Goal: Find specific page/section: Find specific page/section

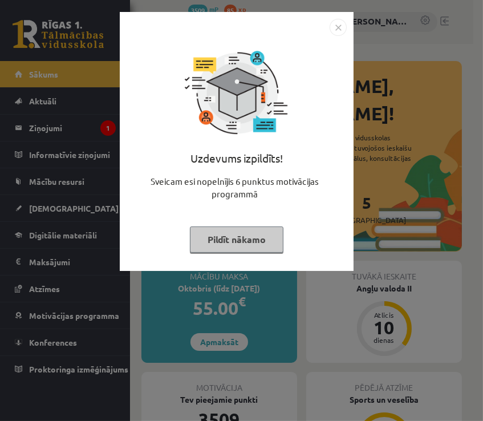
click at [340, 33] on img "Close" at bounding box center [338, 27] width 17 height 17
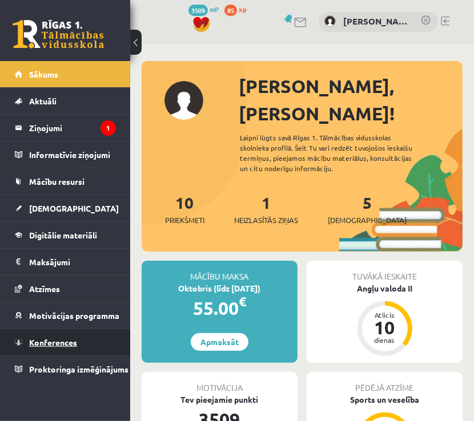
click at [57, 340] on span "Konferences" at bounding box center [53, 342] width 48 height 10
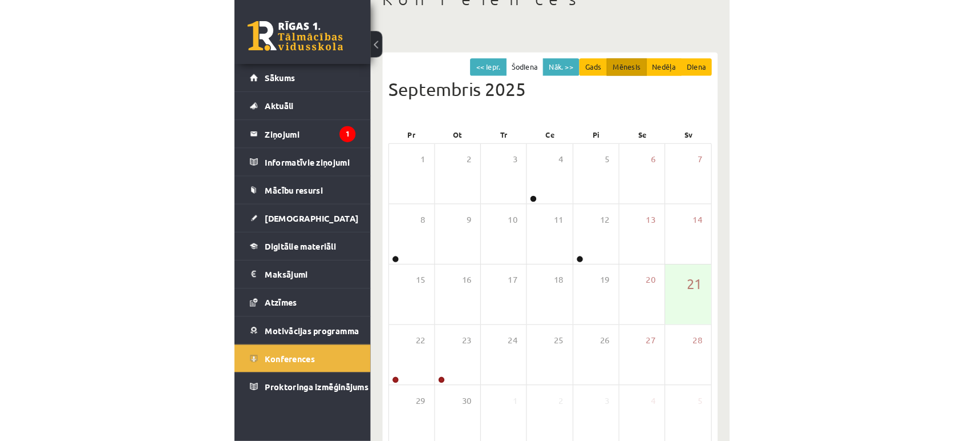
scroll to position [87, 0]
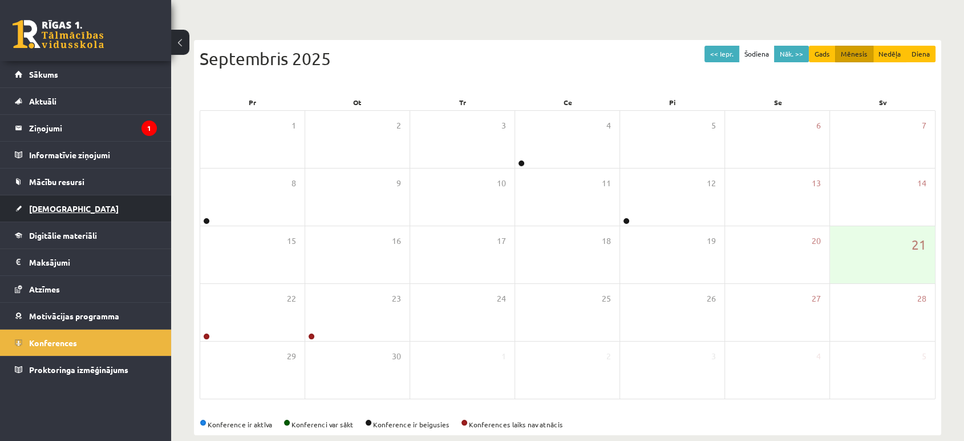
click at [99, 200] on link "[DEMOGRAPHIC_DATA]" at bounding box center [86, 208] width 142 height 26
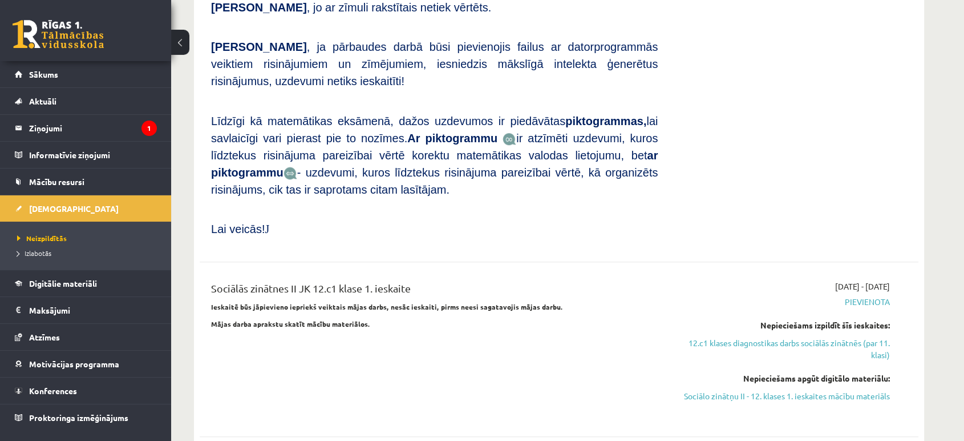
scroll to position [30, 0]
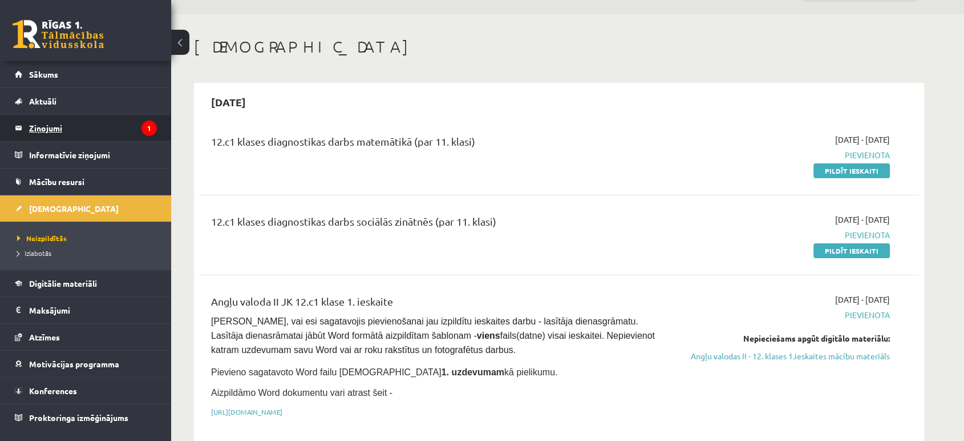
click at [99, 126] on legend "Ziņojumi 1" at bounding box center [93, 128] width 128 height 26
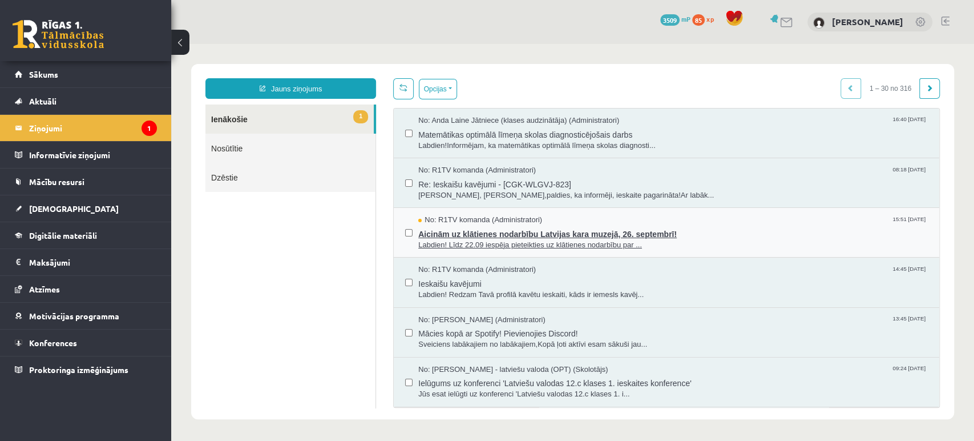
click at [464, 221] on span "No: R1TV komanda (Administratori)" at bounding box center [480, 220] width 124 height 11
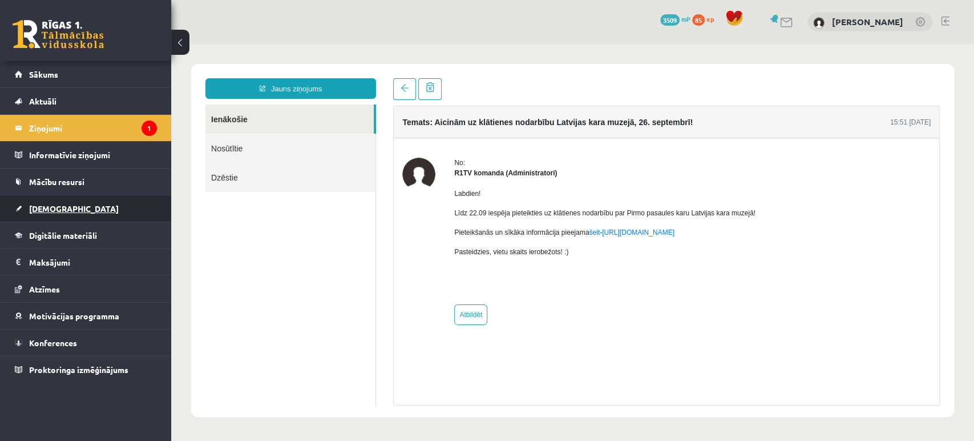
click at [74, 214] on link "[DEMOGRAPHIC_DATA]" at bounding box center [86, 208] width 142 height 26
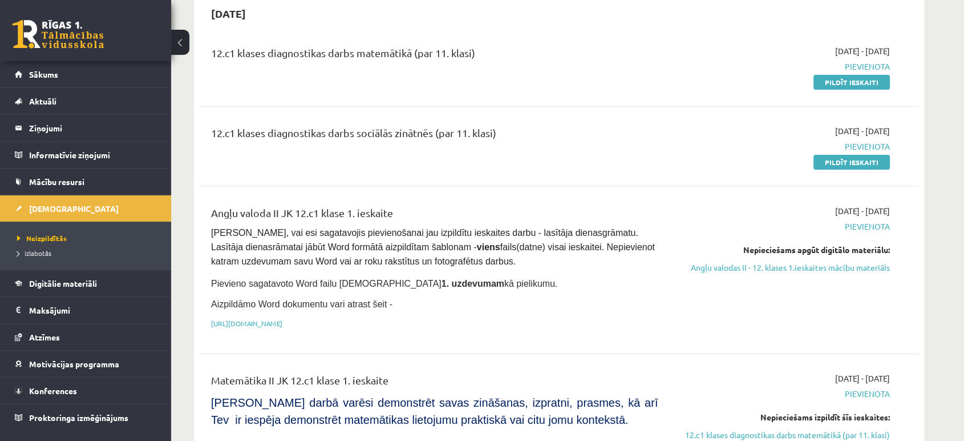
scroll to position [83, 0]
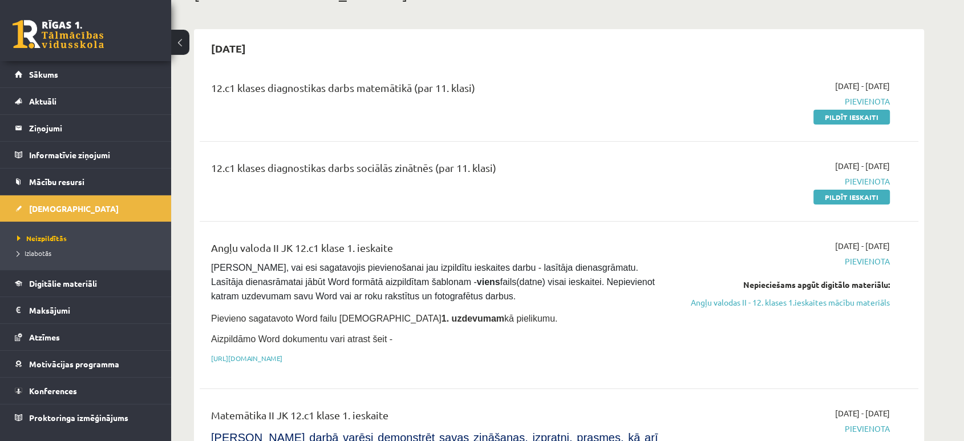
drag, startPoint x: 516, startPoint y: 151, endPoint x: 197, endPoint y: 150, distance: 319.0
click at [331, 186] on div "12.c1 klases diagnostikas darbs sociālās zinātnēs (par 11. klasi)" at bounding box center [435, 181] width 464 height 43
